Goal: Task Accomplishment & Management: Use online tool/utility

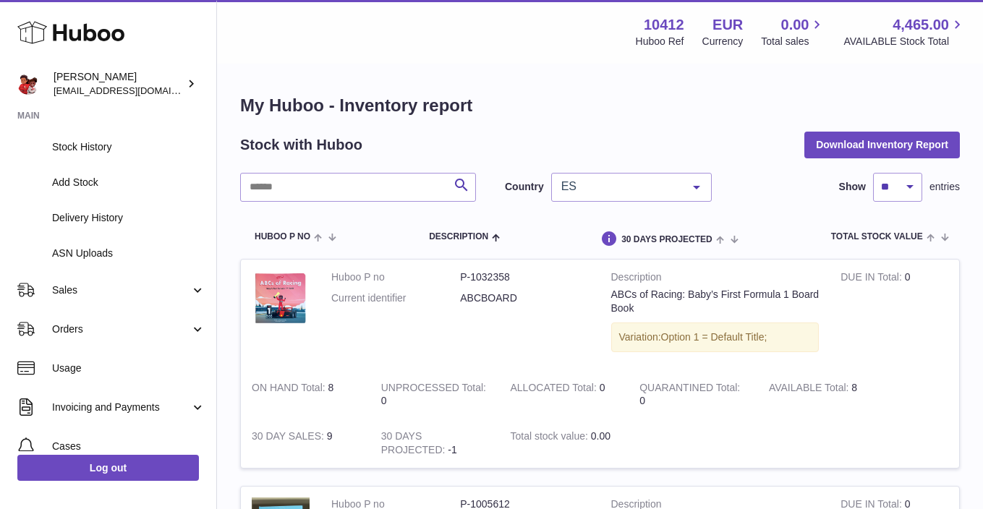
scroll to position [154, 0]
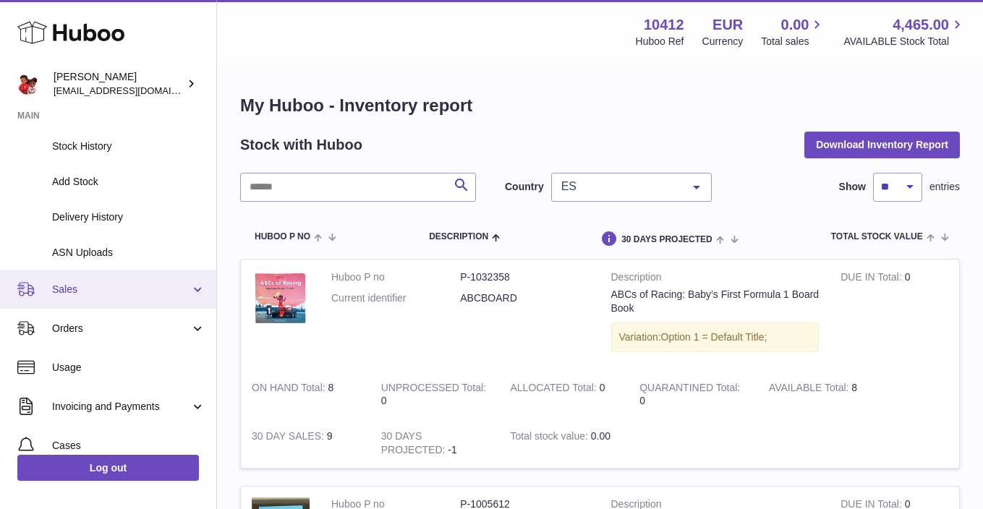
click at [115, 297] on link "Sales" at bounding box center [108, 289] width 216 height 39
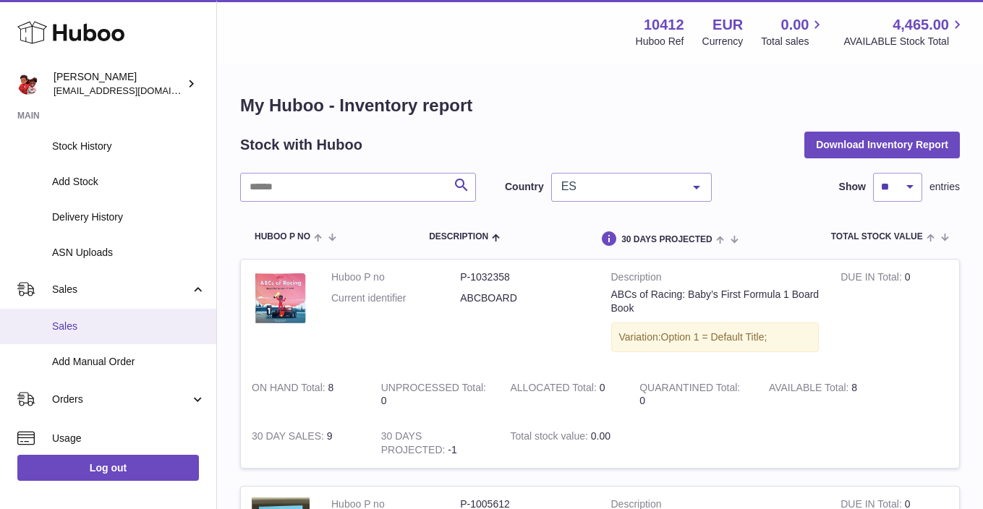
click at [104, 313] on link "Sales" at bounding box center [108, 326] width 216 height 35
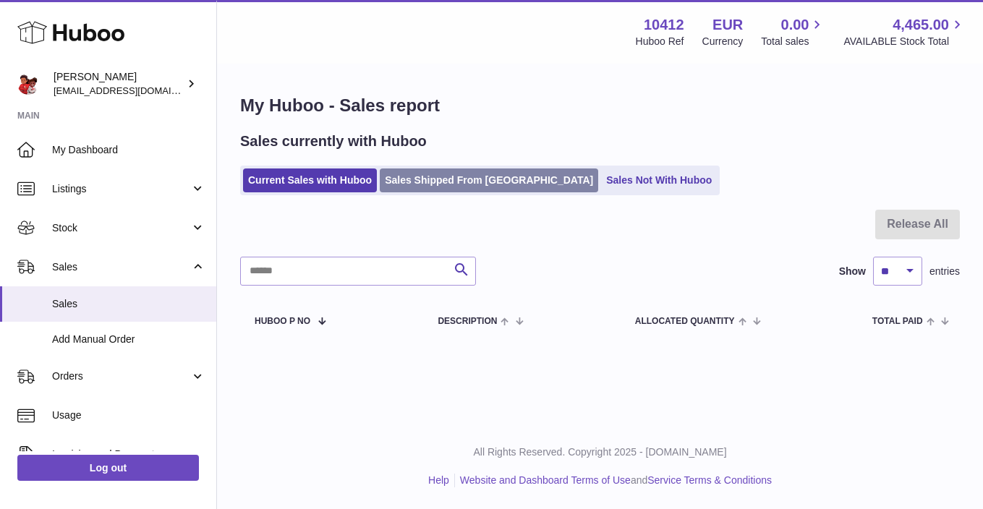
click at [470, 182] on link "Sales Shipped From Huboo" at bounding box center [489, 180] width 218 height 24
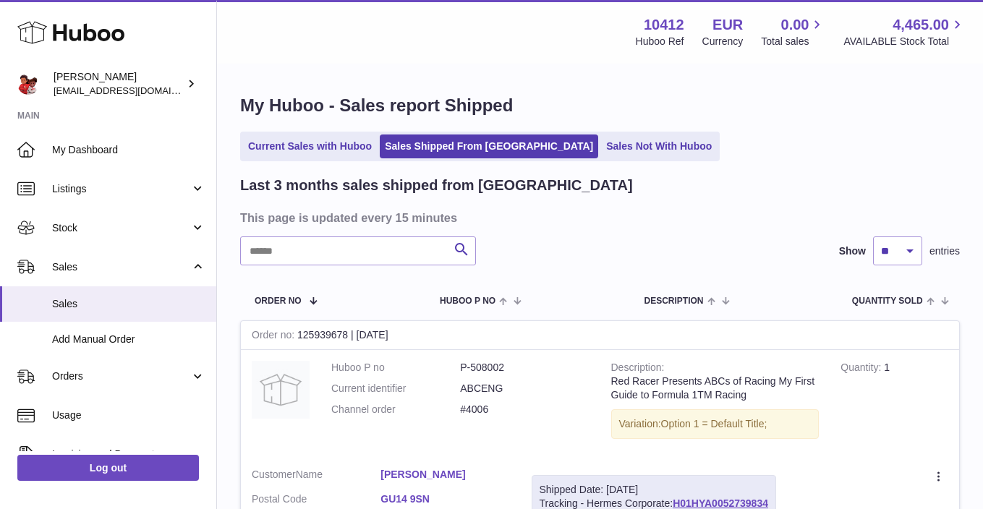
click at [601, 145] on link "Sales Not With Huboo" at bounding box center [659, 147] width 116 height 24
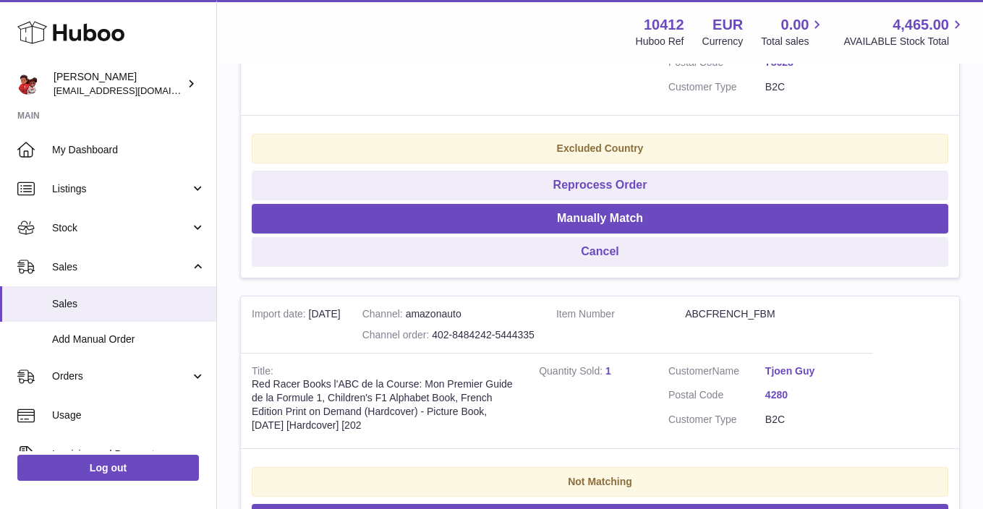
scroll to position [1579, 0]
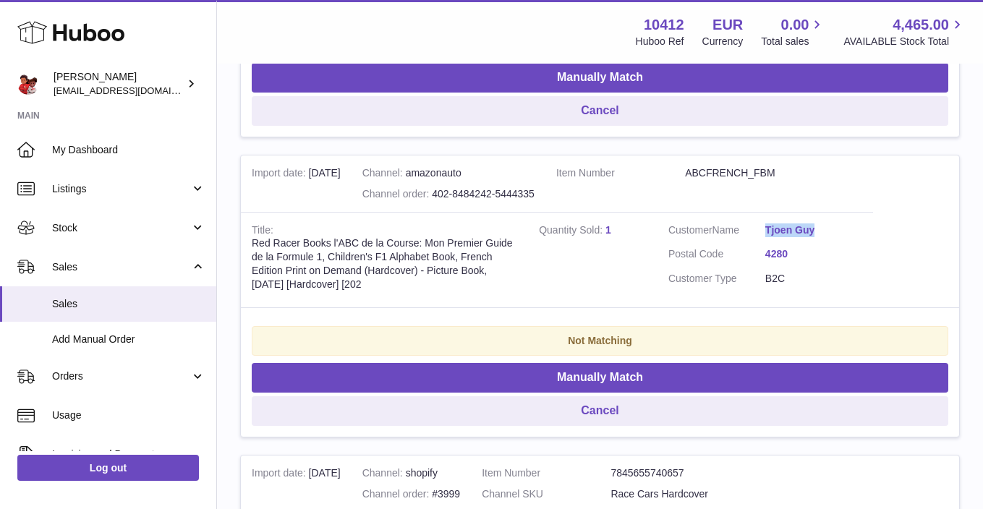
drag, startPoint x: 839, startPoint y: 221, endPoint x: 817, endPoint y: 225, distance: 22.0
click at [817, 225] on td "Customer Name Tjoen Guy Postal Code 4280 Customer Type B2C" at bounding box center [765, 260] width 216 height 96
copy link "Tjoen Guy"
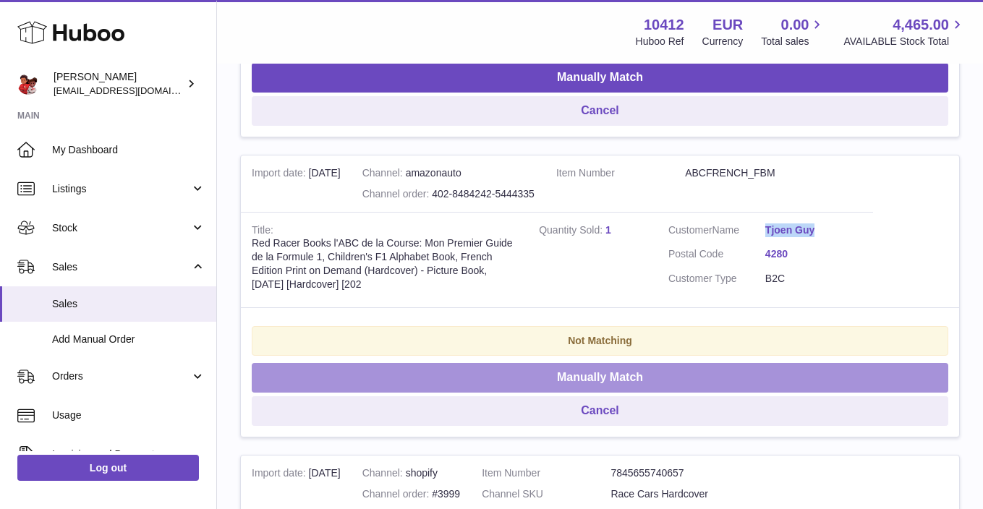
click at [615, 380] on button "Manually Match" at bounding box center [600, 378] width 696 height 30
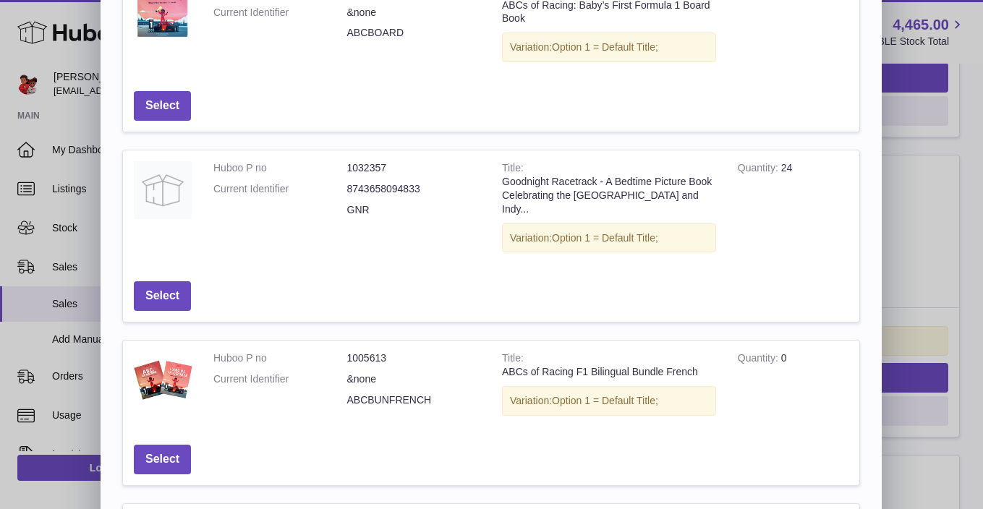
scroll to position [599, 0]
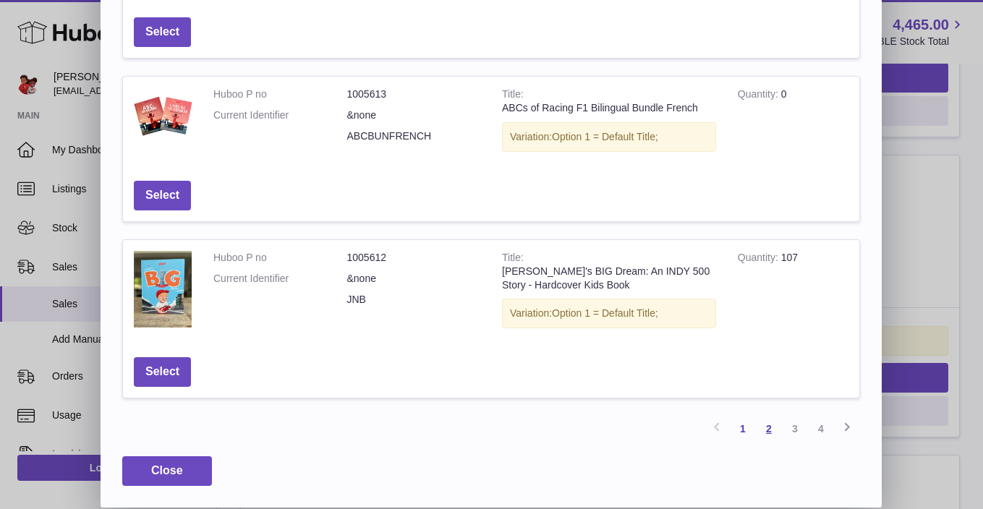
click at [769, 430] on link "2" at bounding box center [769, 429] width 26 height 26
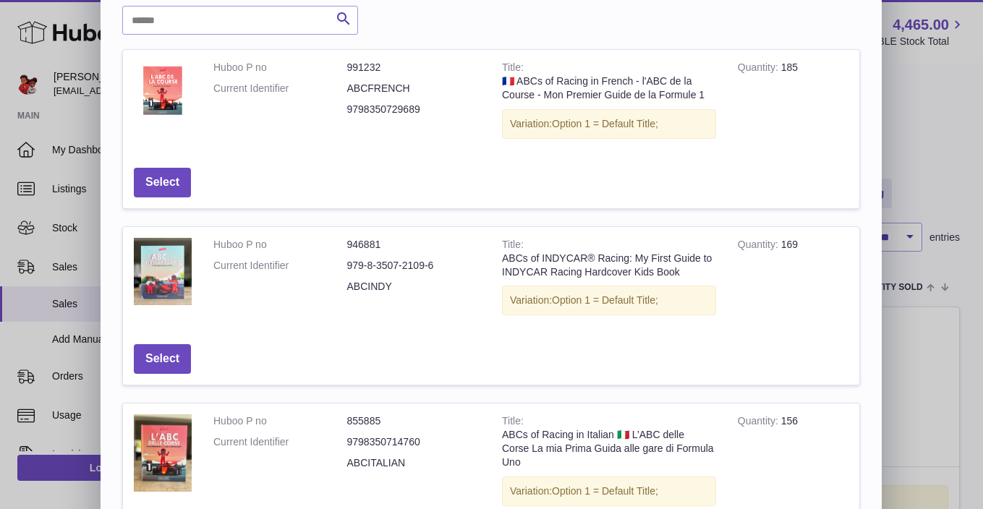
scroll to position [0, 0]
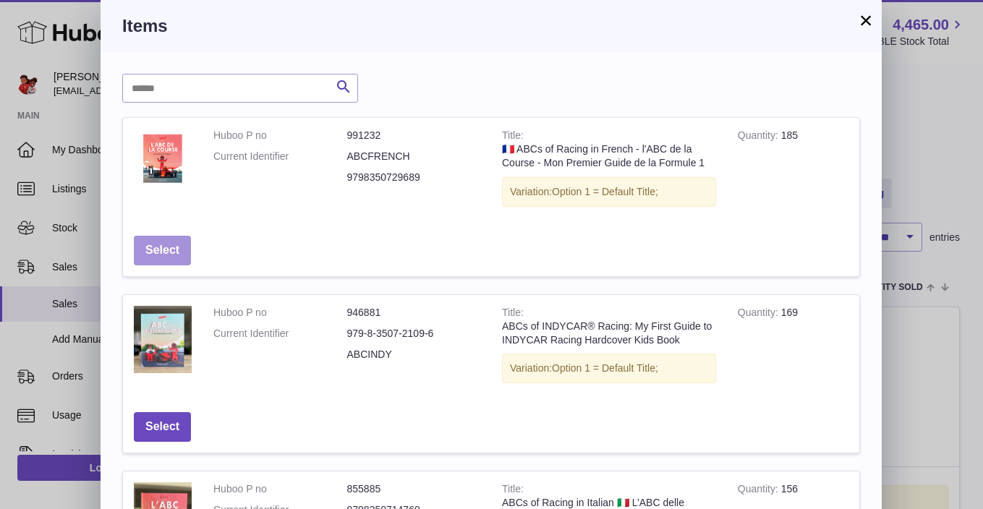
click at [160, 247] on button "Select" at bounding box center [162, 251] width 57 height 30
